Goal: Transaction & Acquisition: Obtain resource

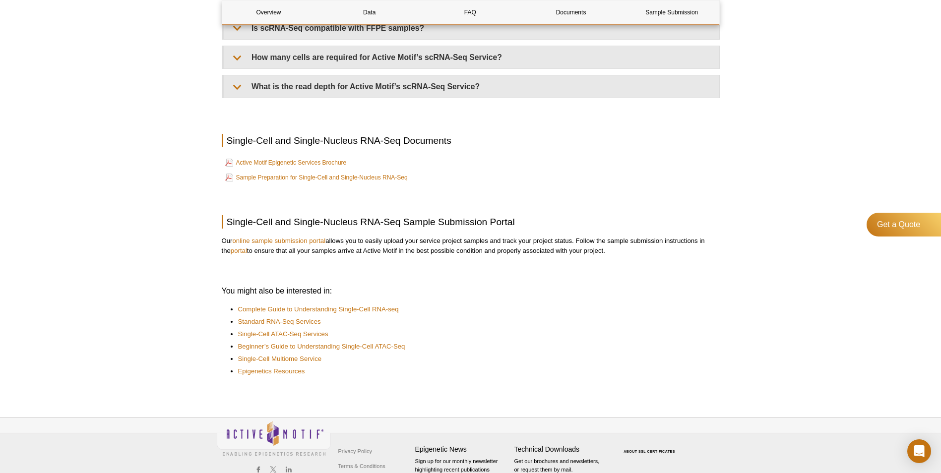
scroll to position [892, 0]
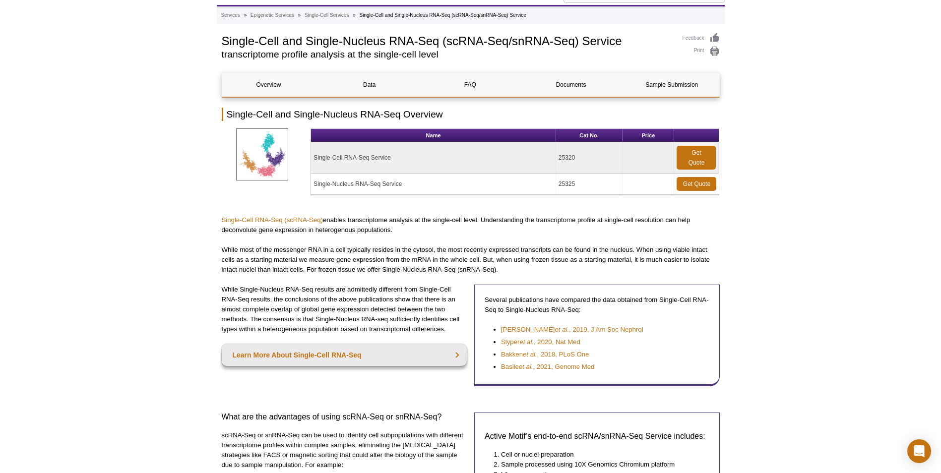
scroll to position [0, 0]
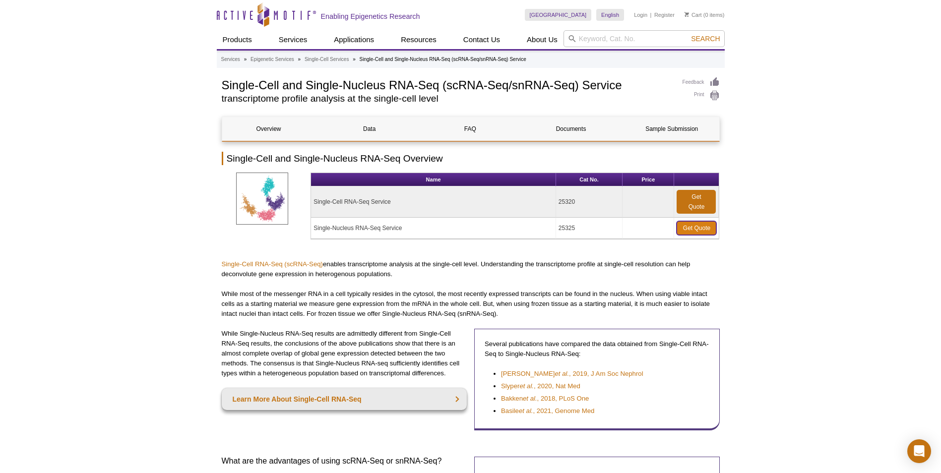
click at [703, 227] on link "Get Quote" at bounding box center [697, 228] width 40 height 14
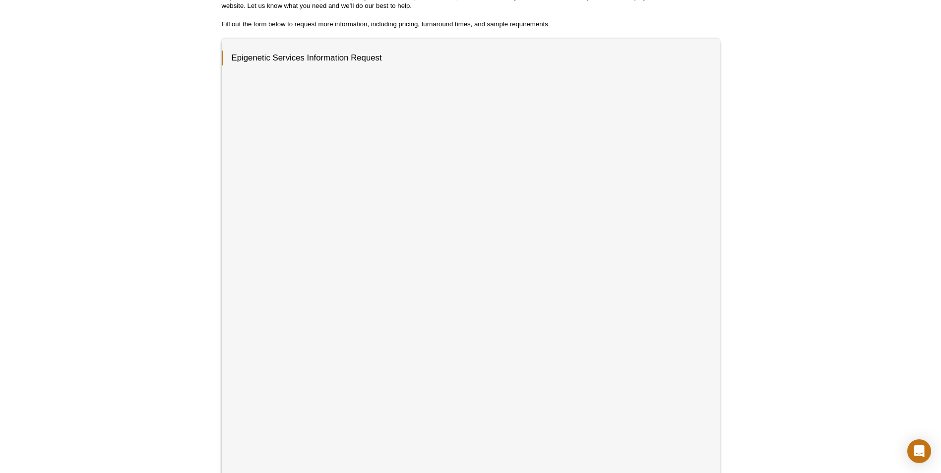
scroll to position [134, 0]
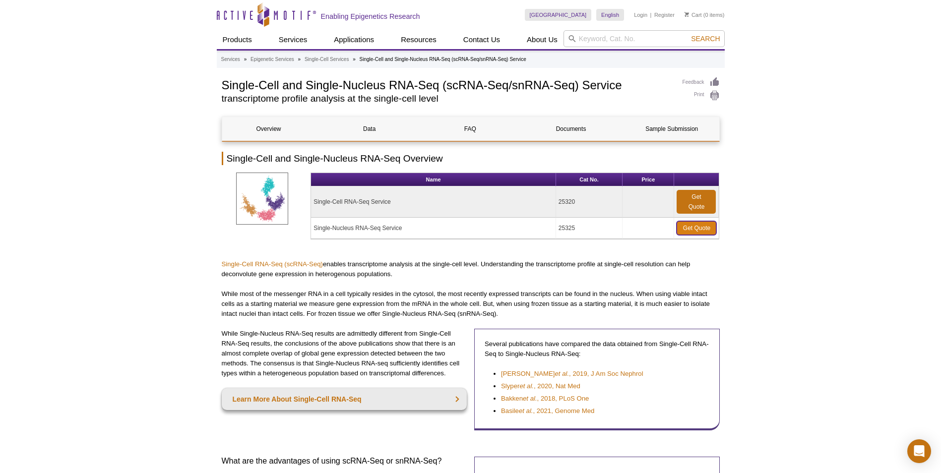
click at [690, 231] on link "Get Quote" at bounding box center [697, 228] width 40 height 14
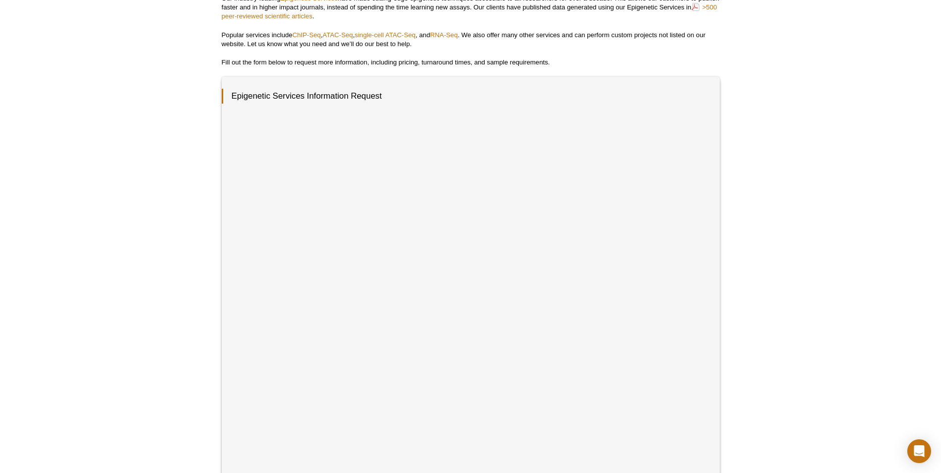
scroll to position [149, 0]
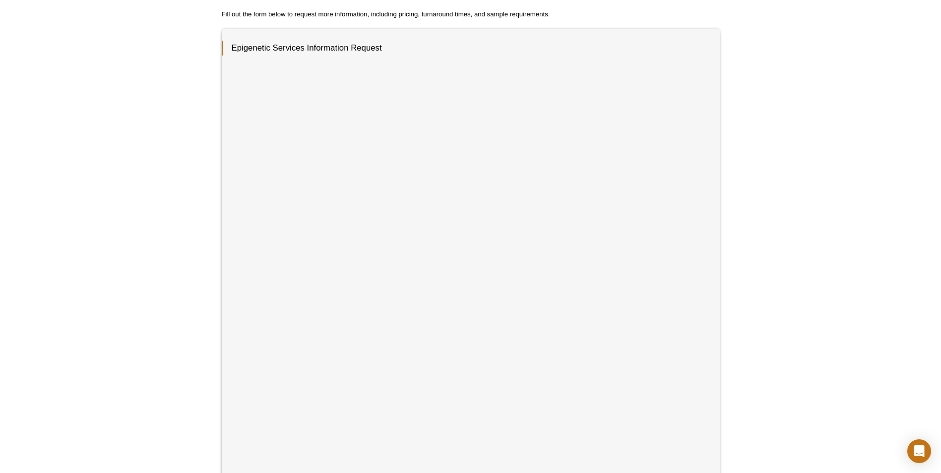
click at [760, 369] on div "Active Motif Logo Enabling Epigenetics Research 0 Search Skip to content Active…" at bounding box center [470, 252] width 941 height 803
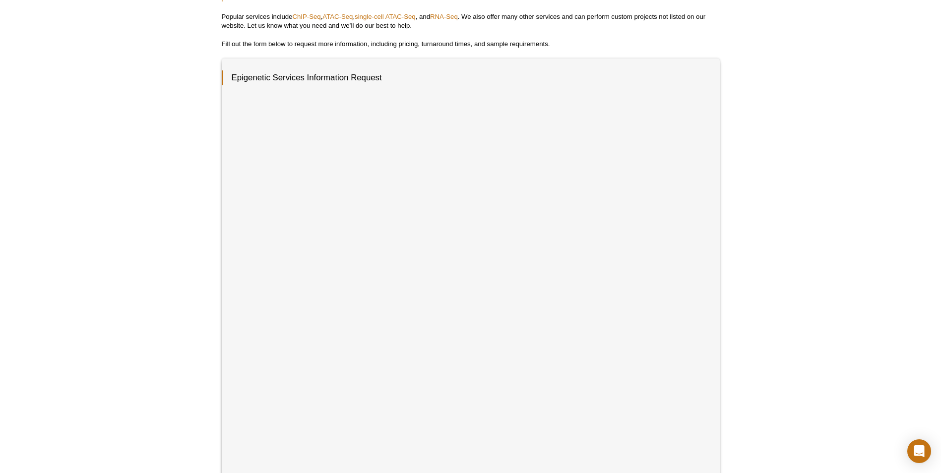
scroll to position [0, 0]
